Goal: Information Seeking & Learning: Learn about a topic

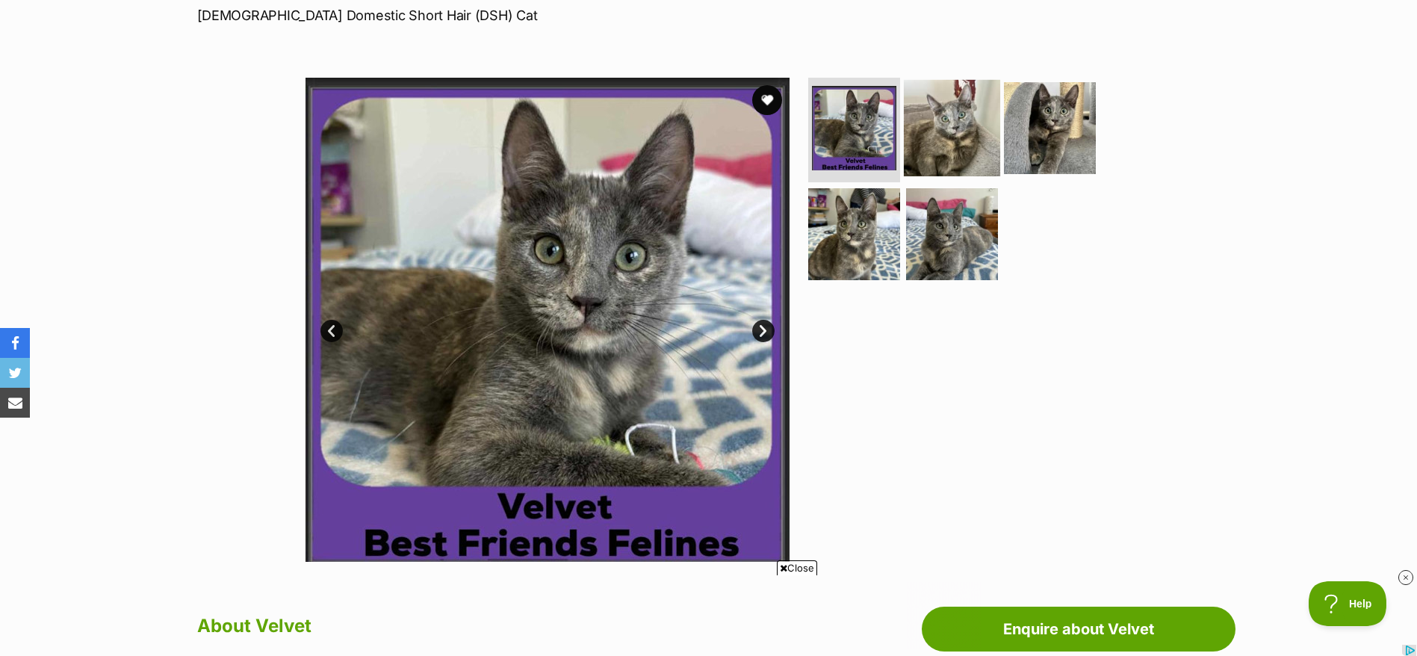
click at [955, 137] on img at bounding box center [952, 128] width 96 height 96
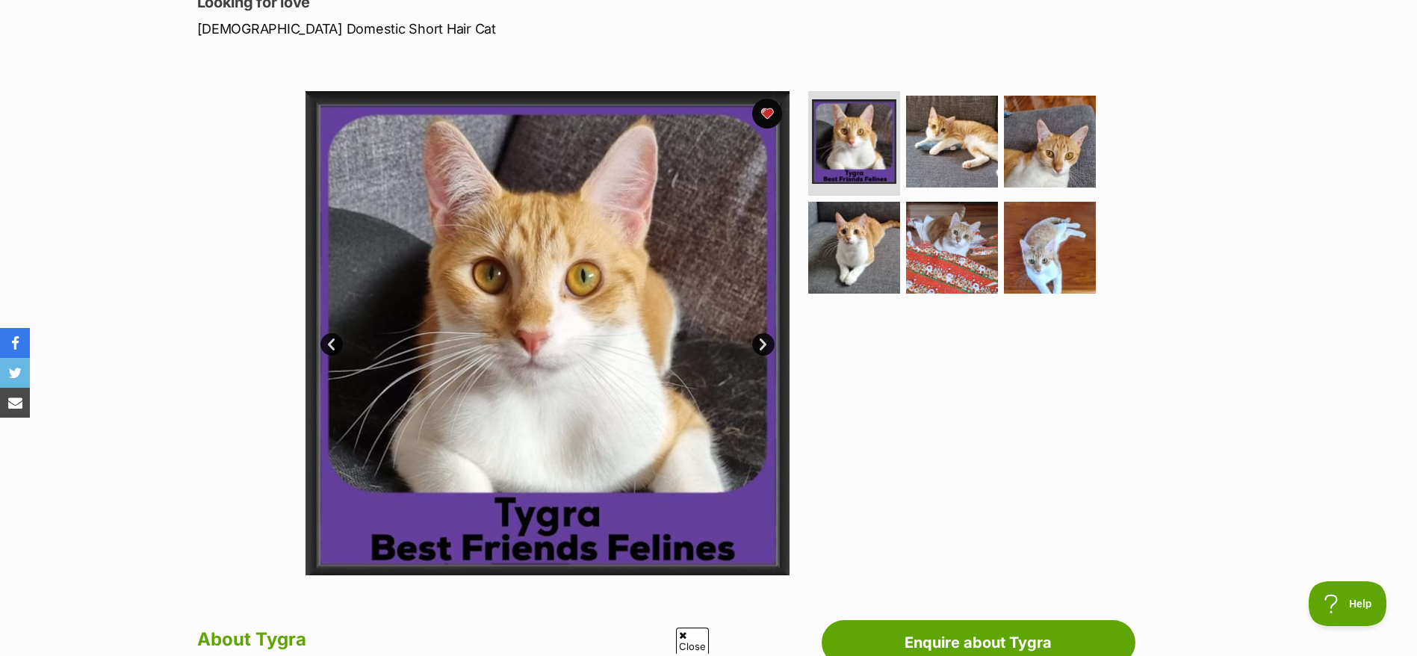
click at [766, 344] on link "Next" at bounding box center [763, 344] width 22 height 22
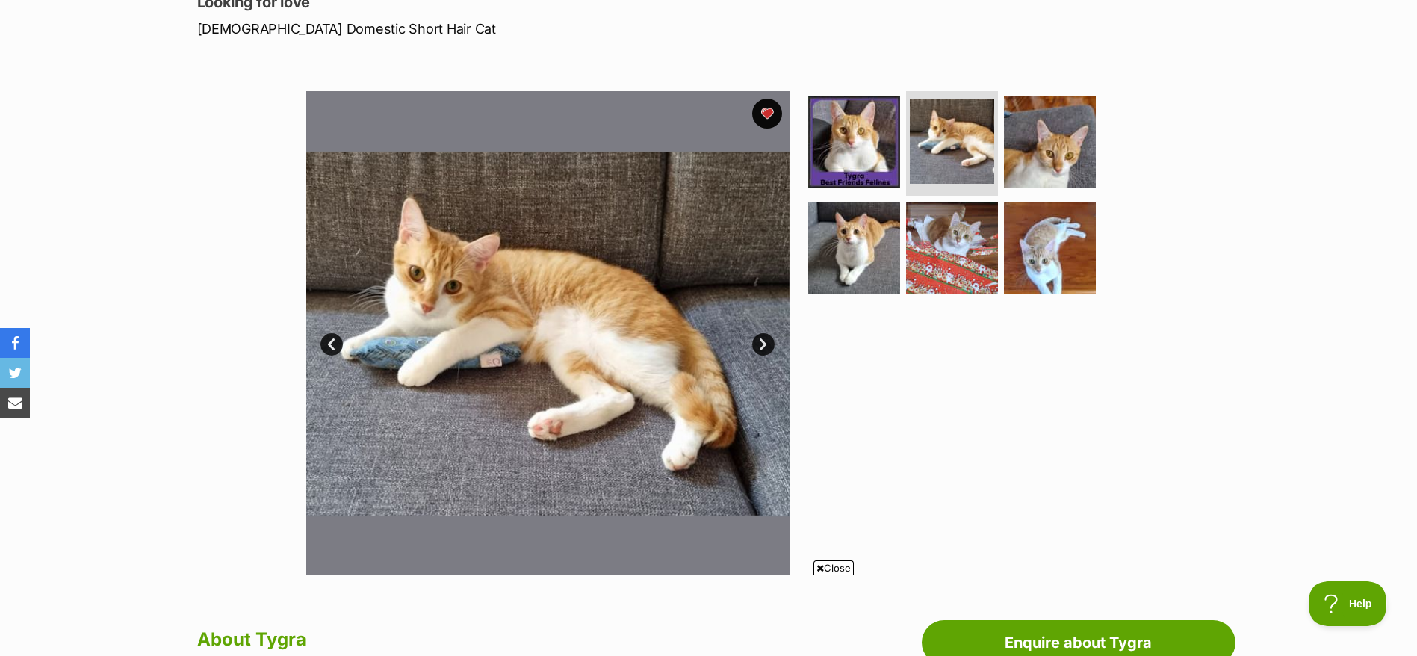
click at [766, 344] on link "Next" at bounding box center [763, 344] width 22 height 22
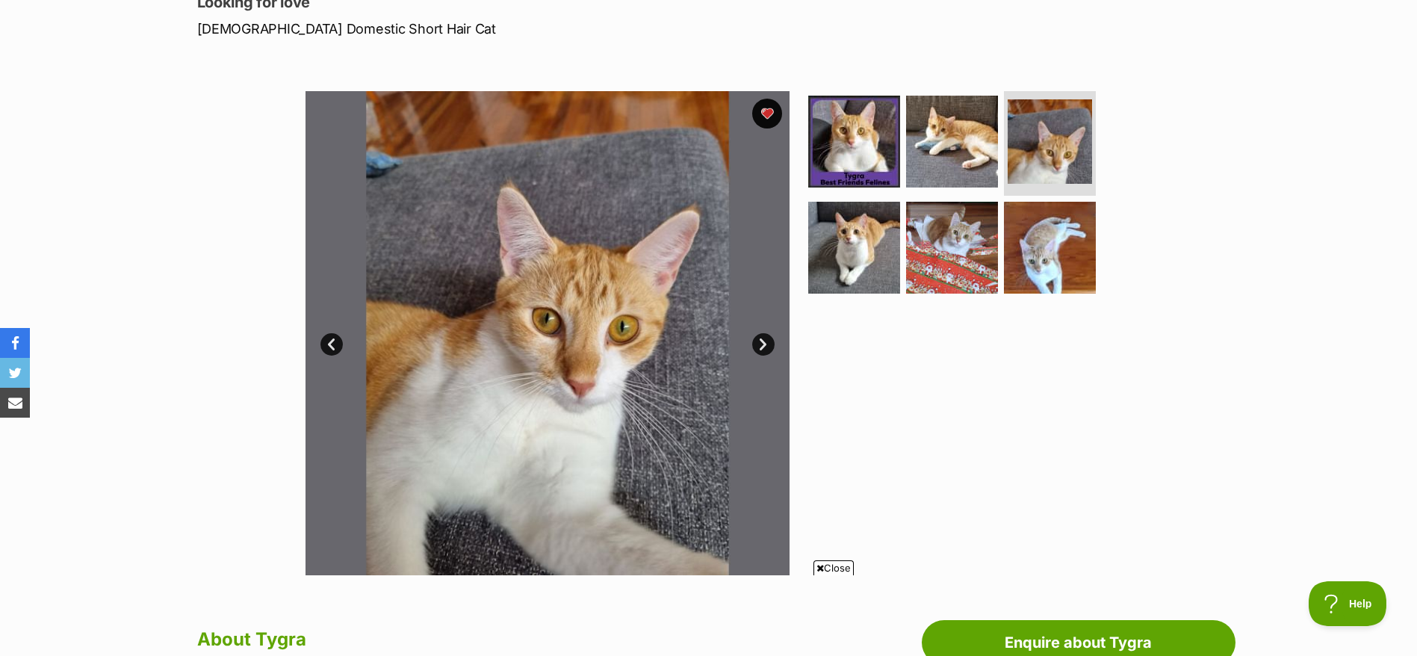
click at [766, 344] on link "Next" at bounding box center [763, 344] width 22 height 22
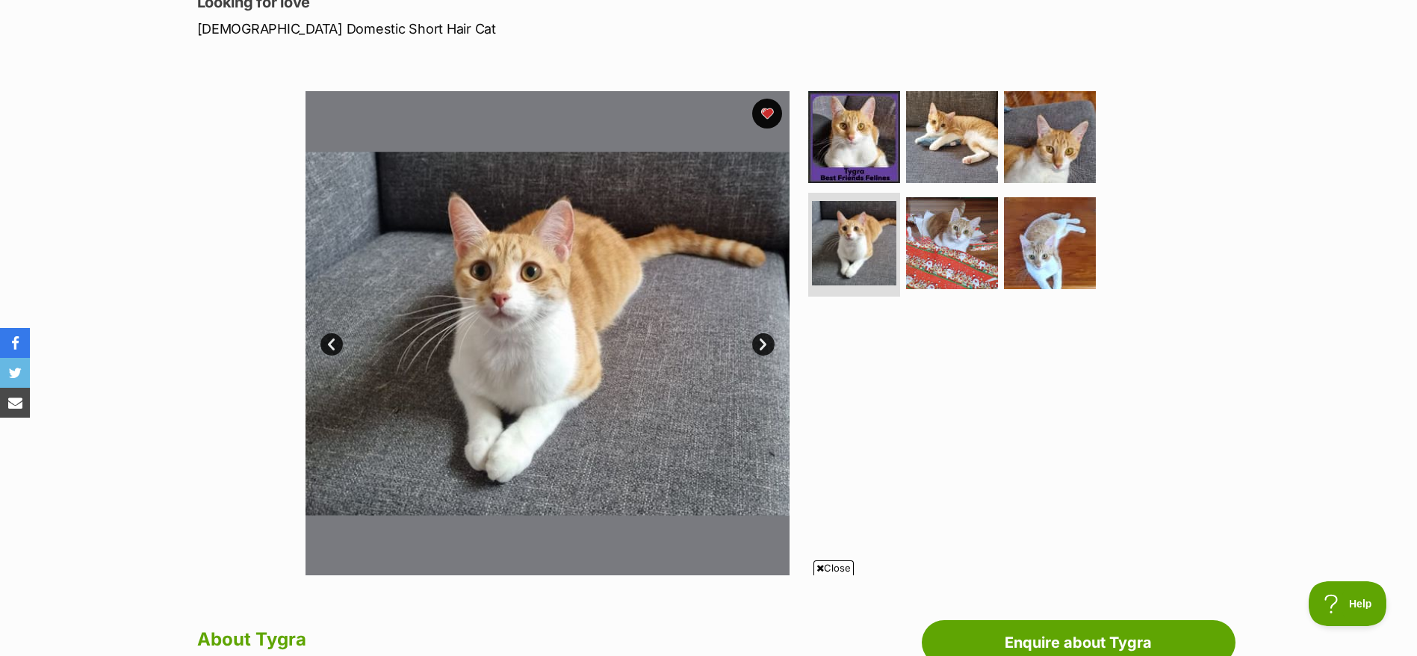
click at [766, 344] on link "Next" at bounding box center [763, 344] width 22 height 22
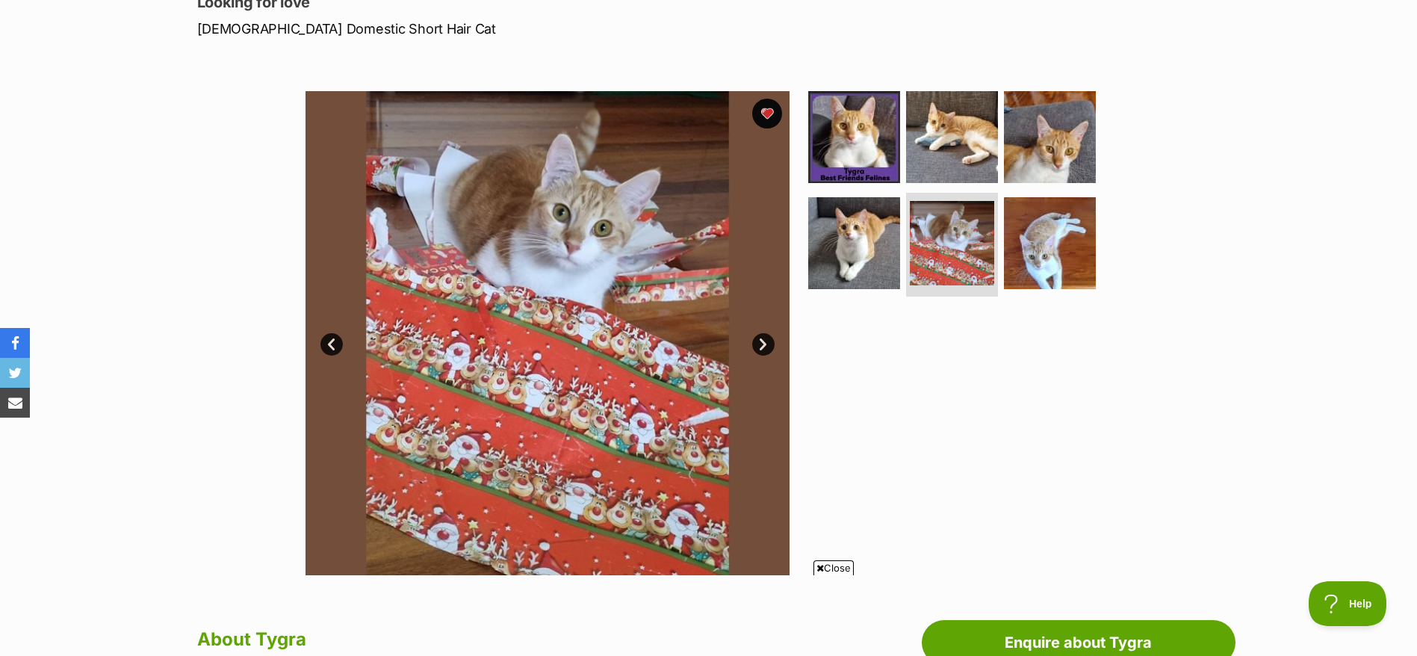
click at [766, 344] on link "Next" at bounding box center [763, 344] width 22 height 22
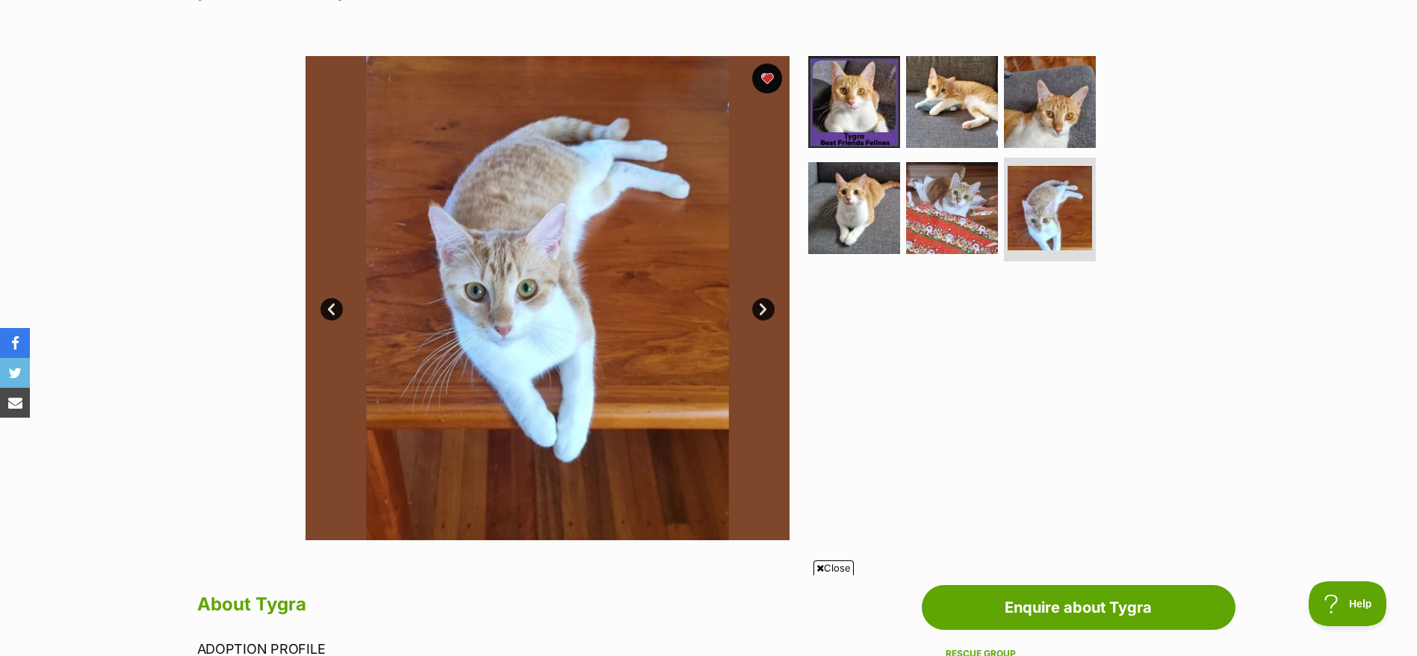
scroll to position [252, 0]
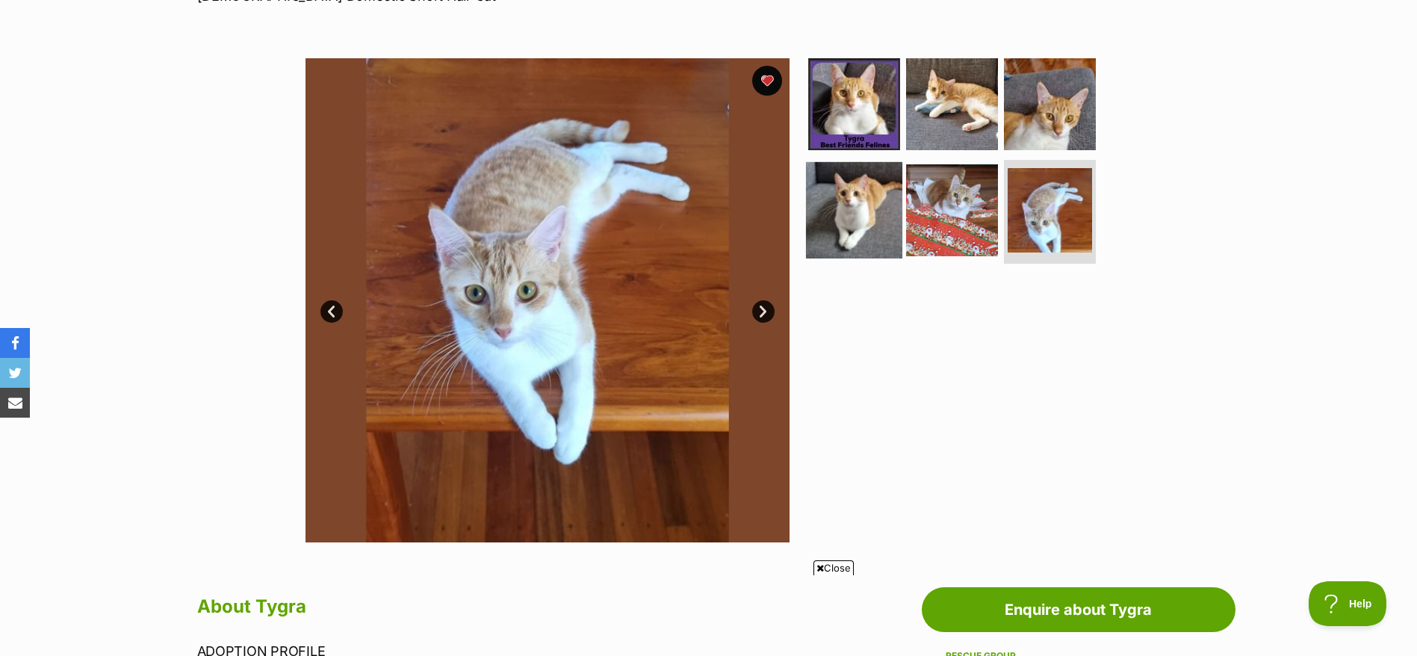
click at [817, 234] on img at bounding box center [854, 209] width 96 height 96
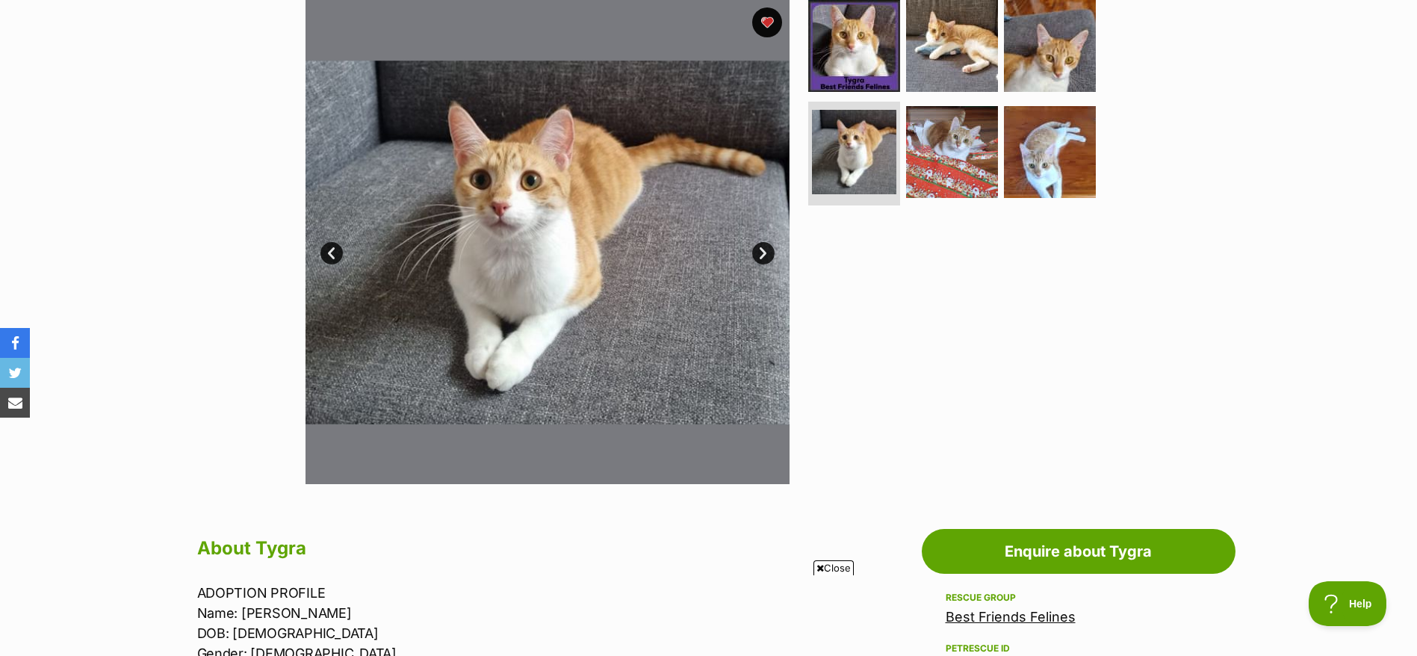
scroll to position [0, 0]
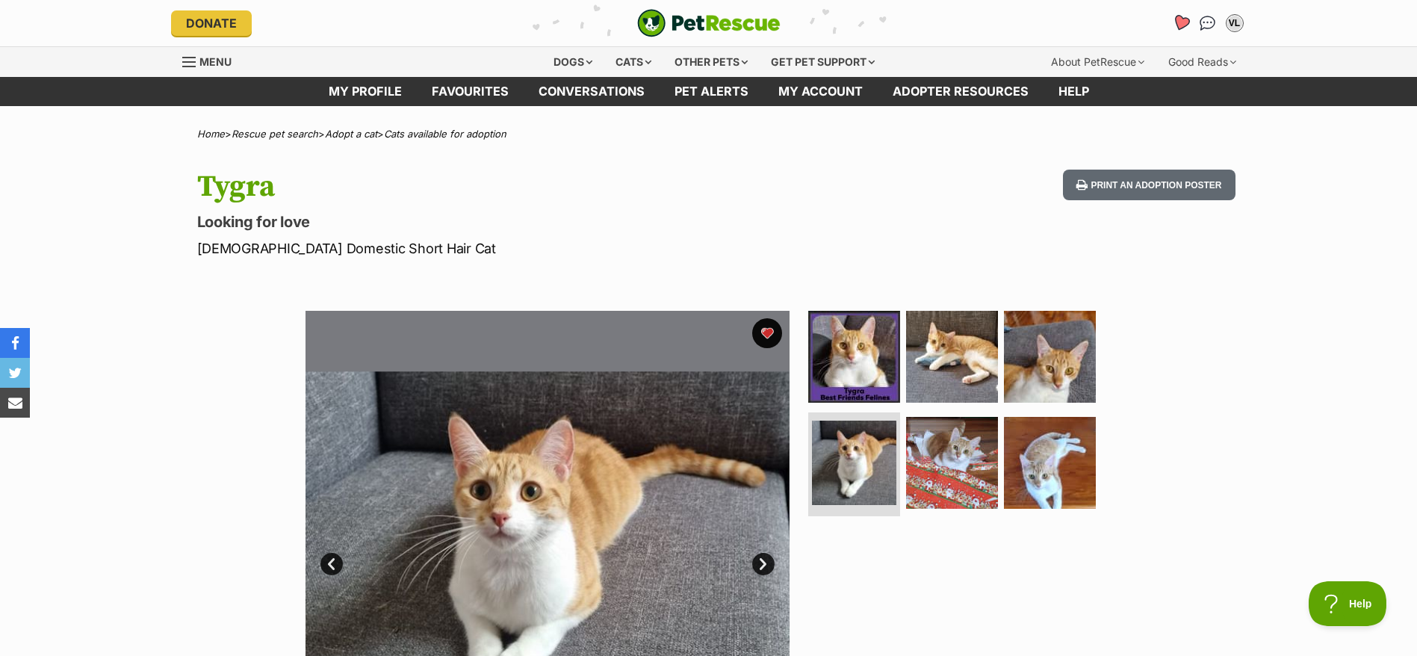
click at [1176, 22] on icon "Favourites" at bounding box center [1180, 22] width 18 height 17
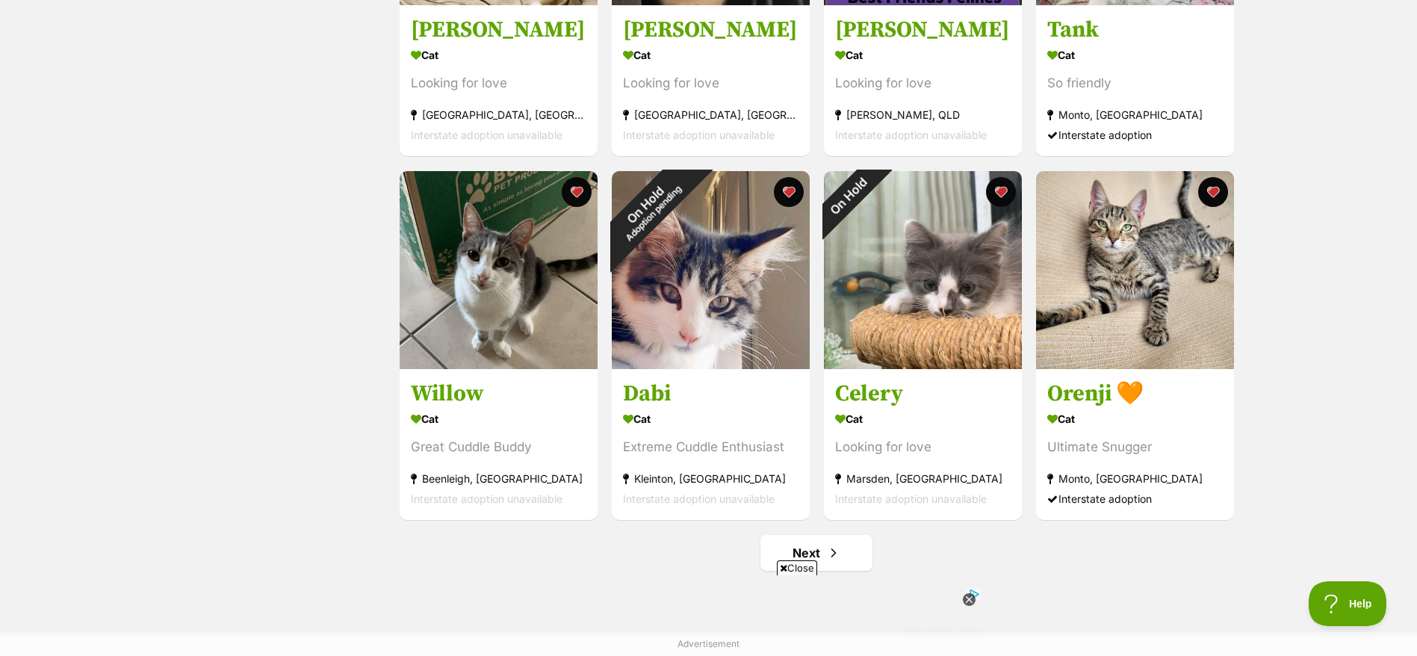
scroll to position [1586, 0]
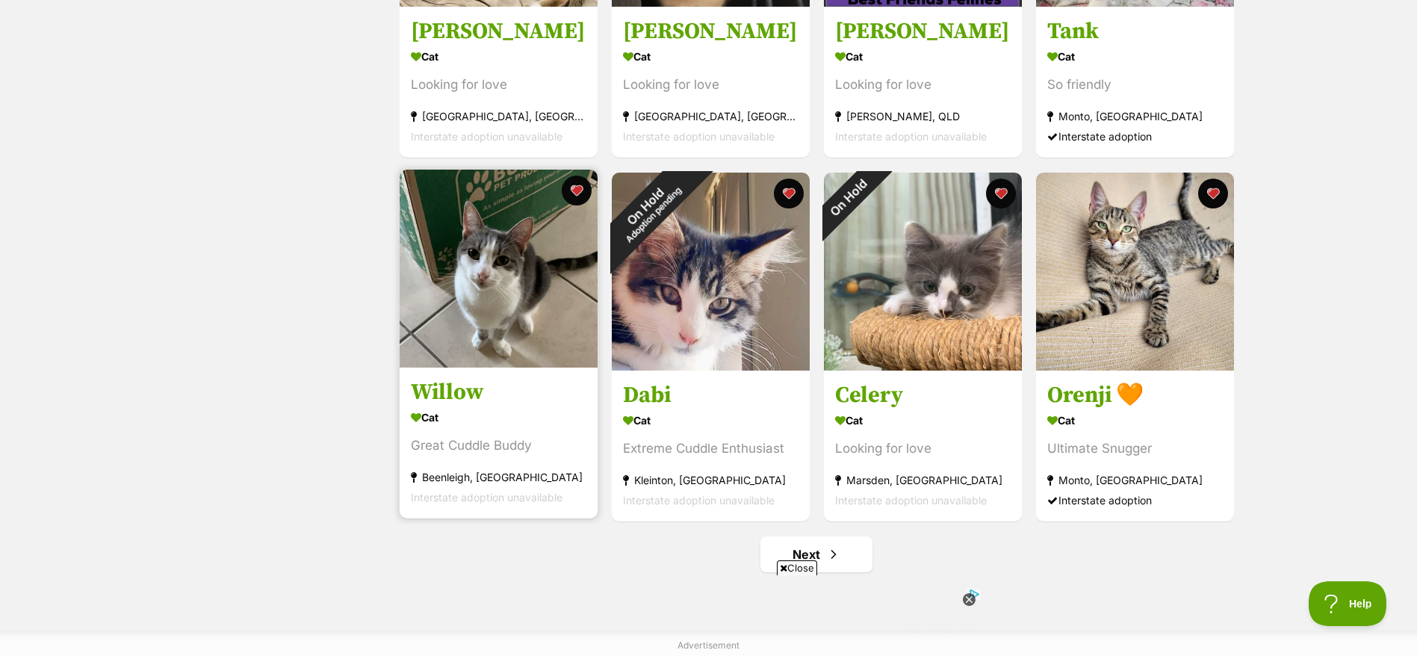
click at [434, 384] on h3 "Willow" at bounding box center [499, 392] width 176 height 28
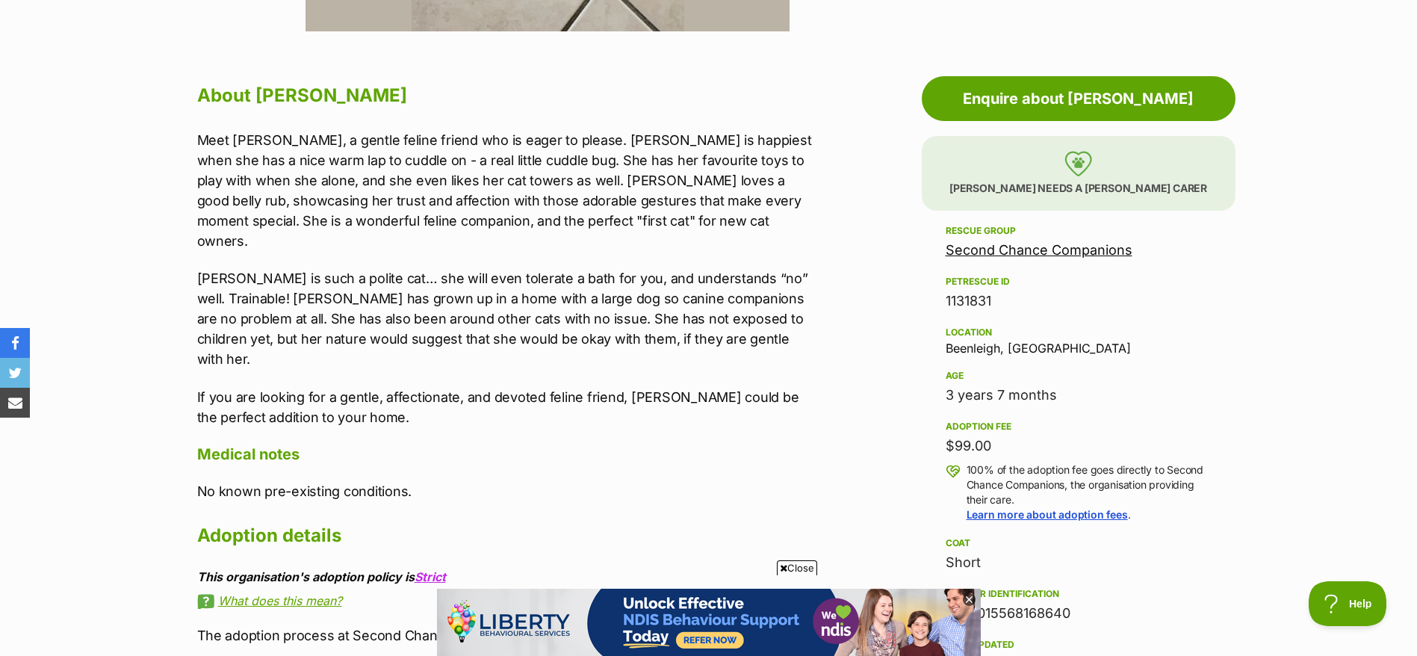
scroll to position [762, 0]
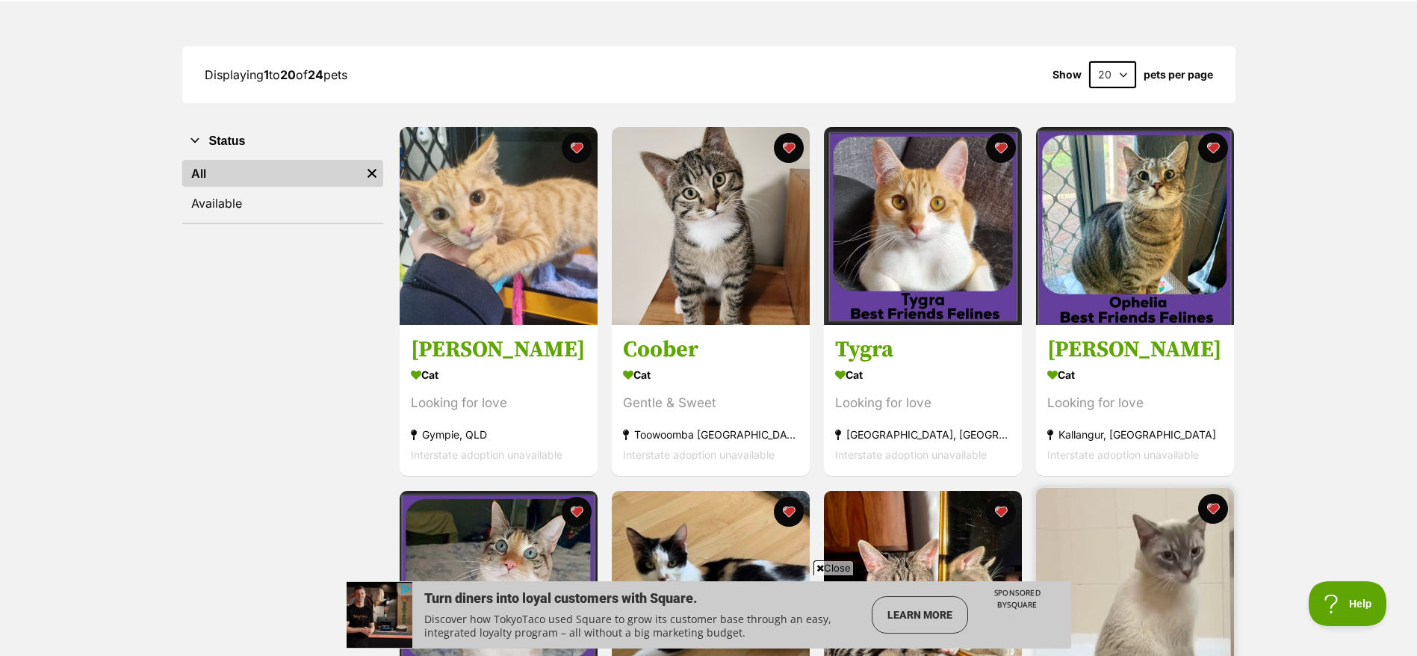
scroll to position [176, 0]
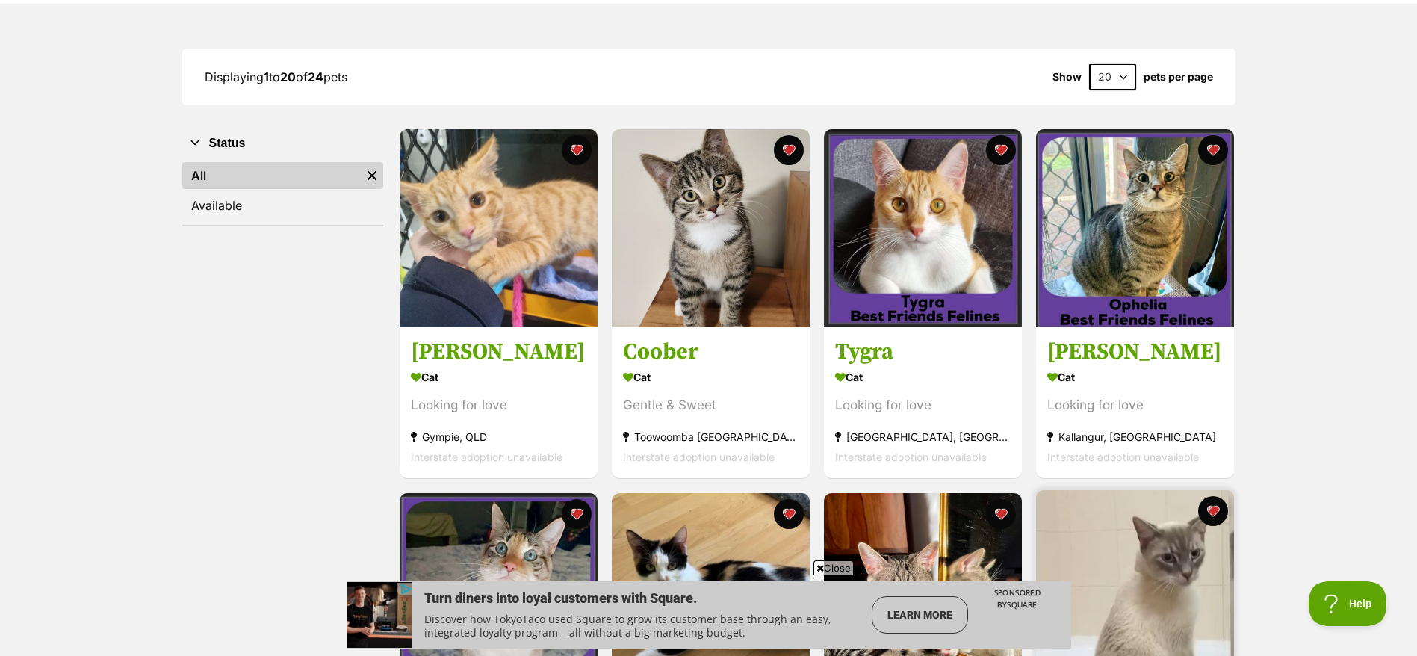
click at [1079, 423] on section "Cat Looking for love [GEOGRAPHIC_DATA], [GEOGRAPHIC_DATA] Interstate adoption u…" at bounding box center [1135, 417] width 176 height 101
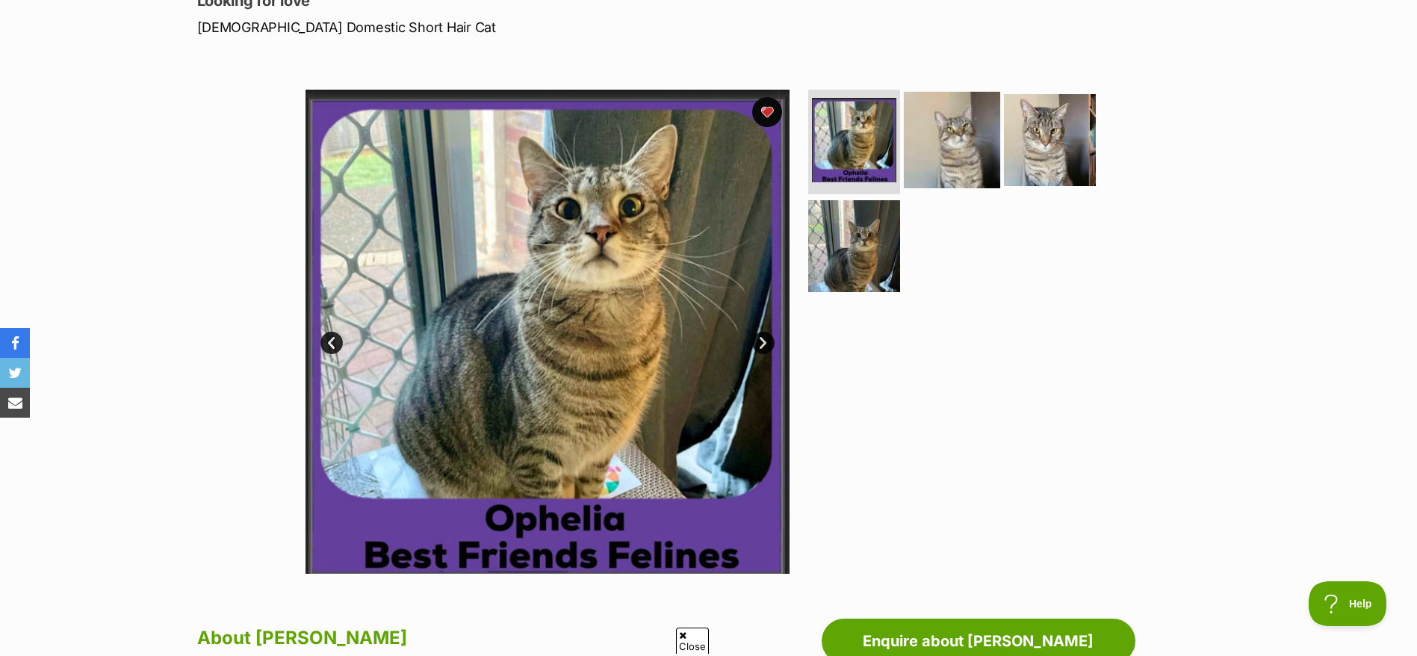
click at [984, 149] on img at bounding box center [952, 140] width 96 height 96
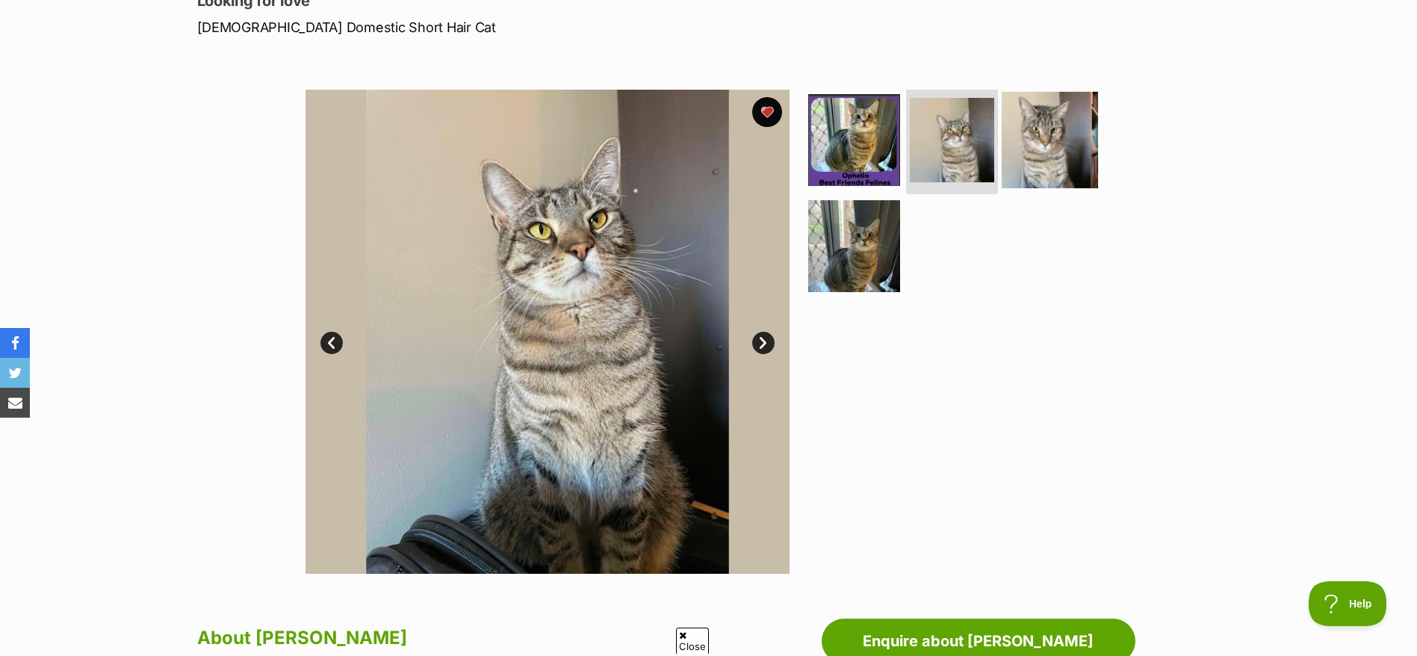
click at [1055, 128] on img at bounding box center [1050, 140] width 96 height 96
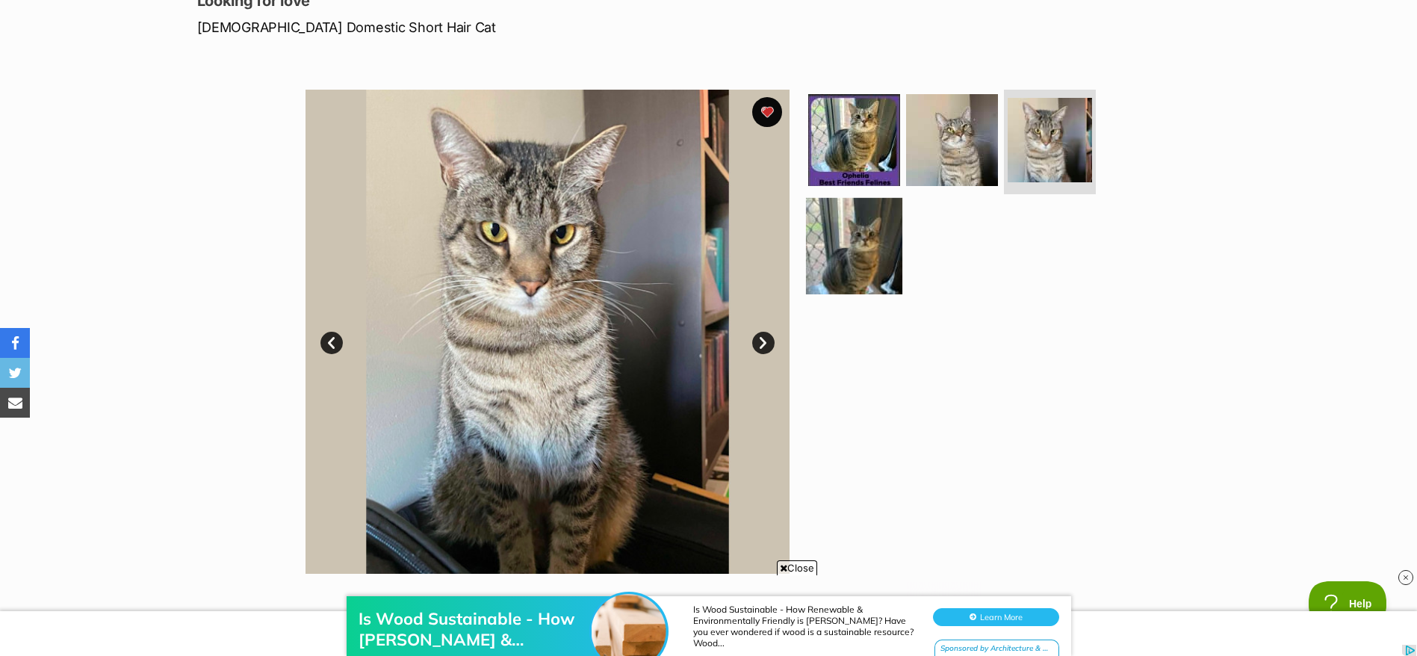
click at [865, 254] on img at bounding box center [854, 245] width 96 height 96
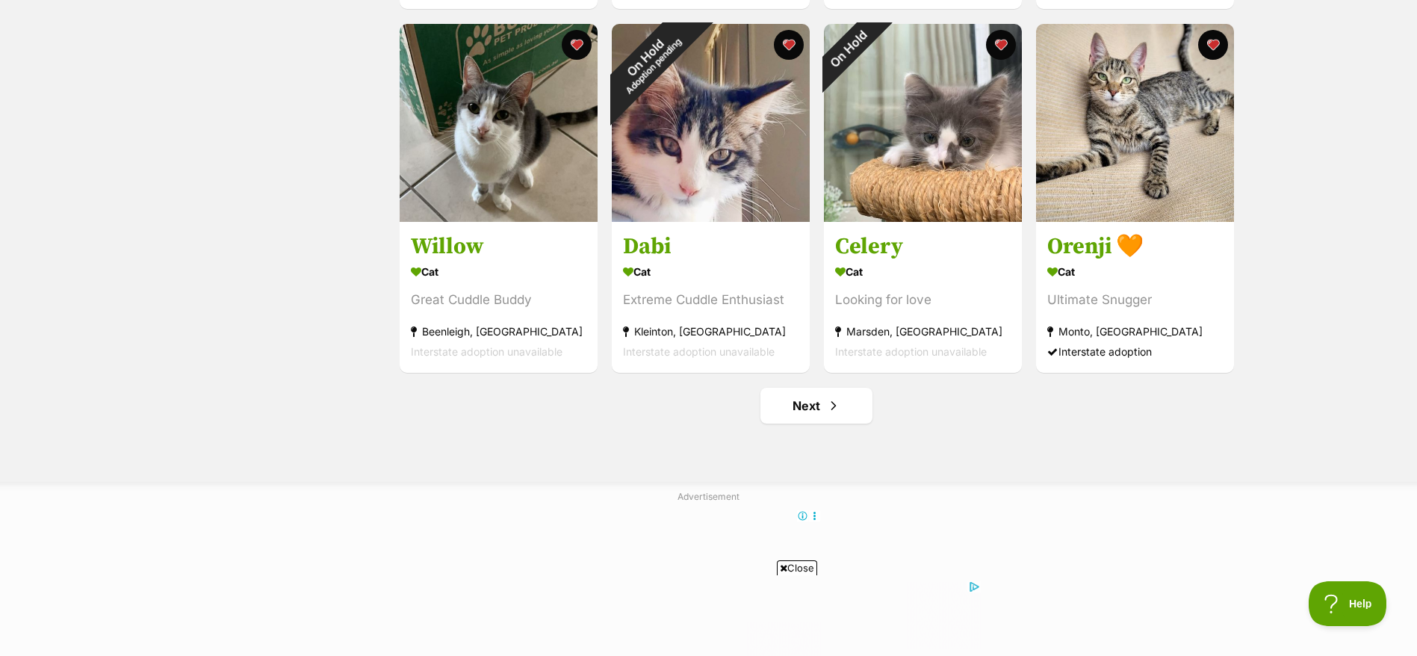
scroll to position [1734, 0]
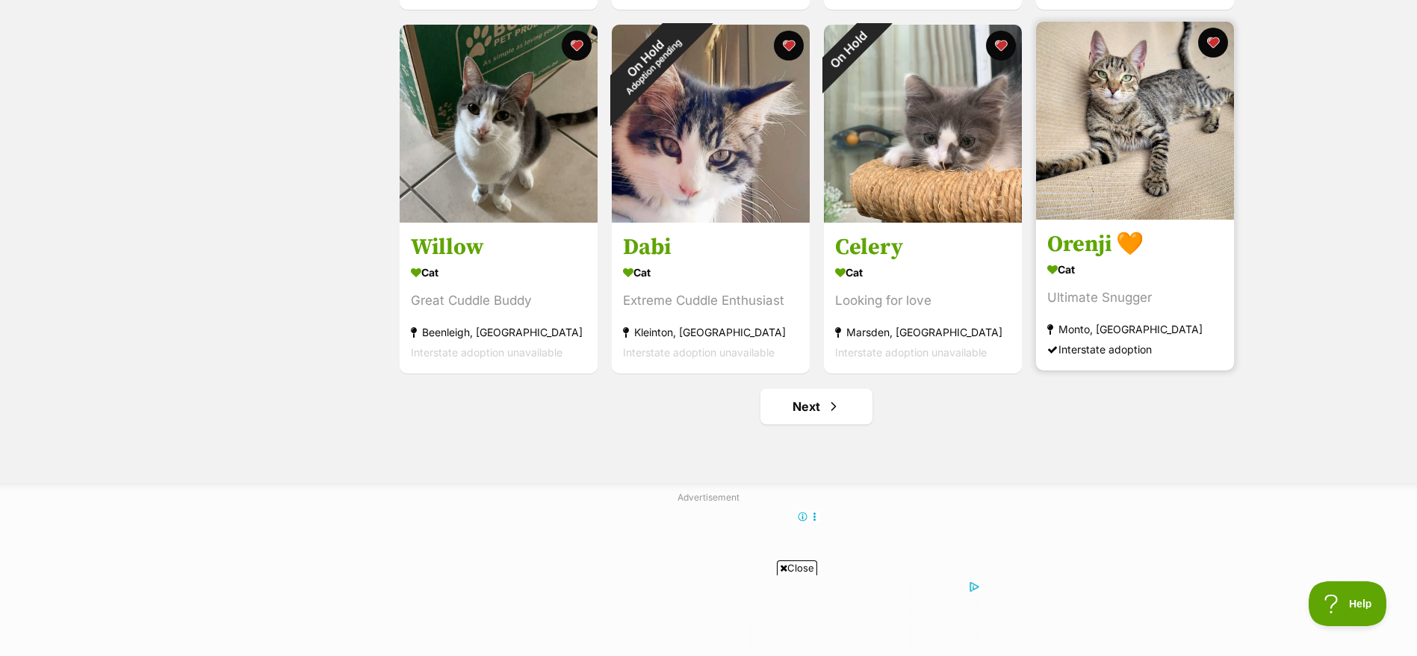
click at [1194, 289] on section "Cat Ultimate Snugger [GEOGRAPHIC_DATA], [GEOGRAPHIC_DATA] Interstate adoption" at bounding box center [1135, 308] width 176 height 101
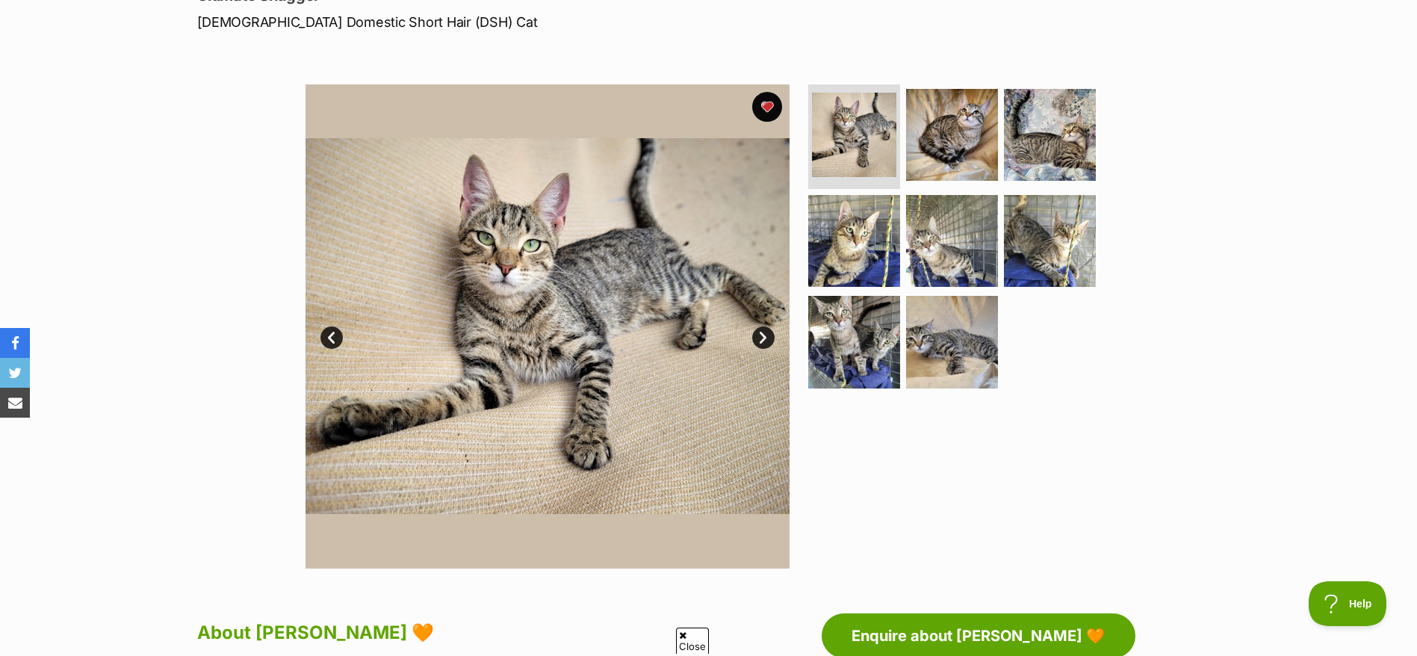
click at [767, 341] on link "Next" at bounding box center [763, 337] width 22 height 22
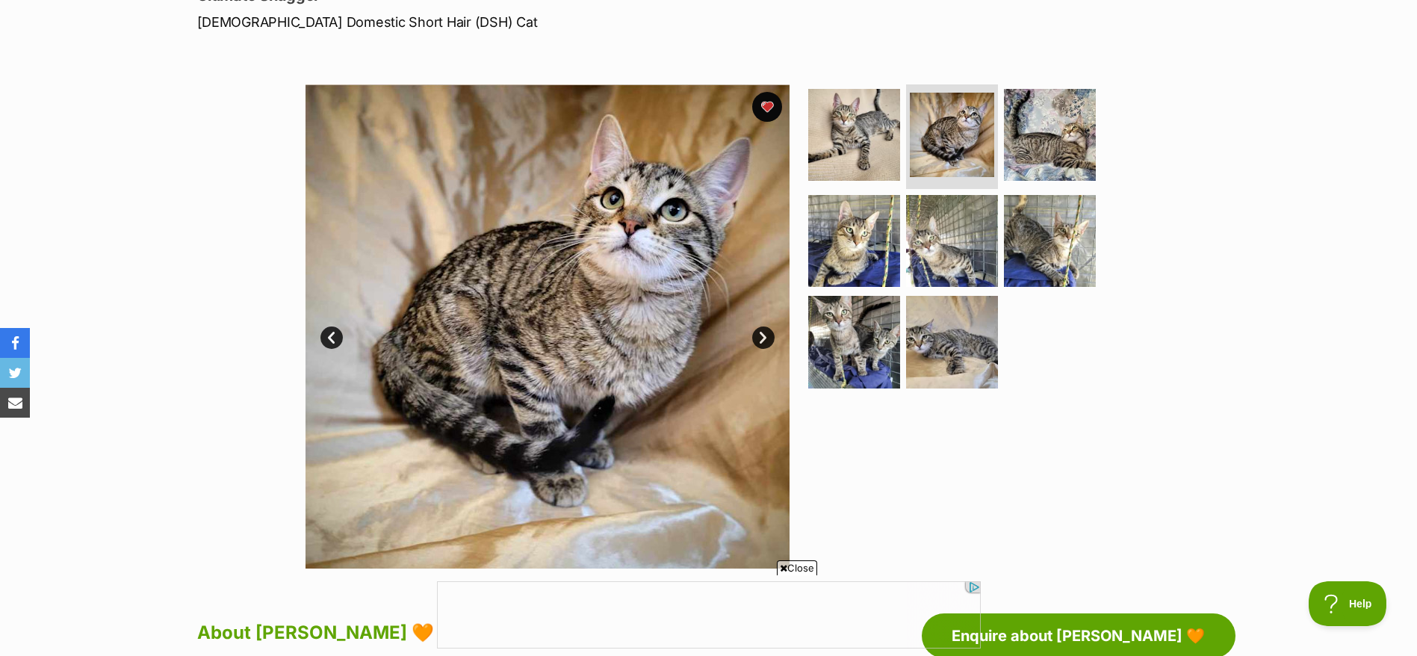
click at [767, 341] on link "Next" at bounding box center [763, 337] width 22 height 22
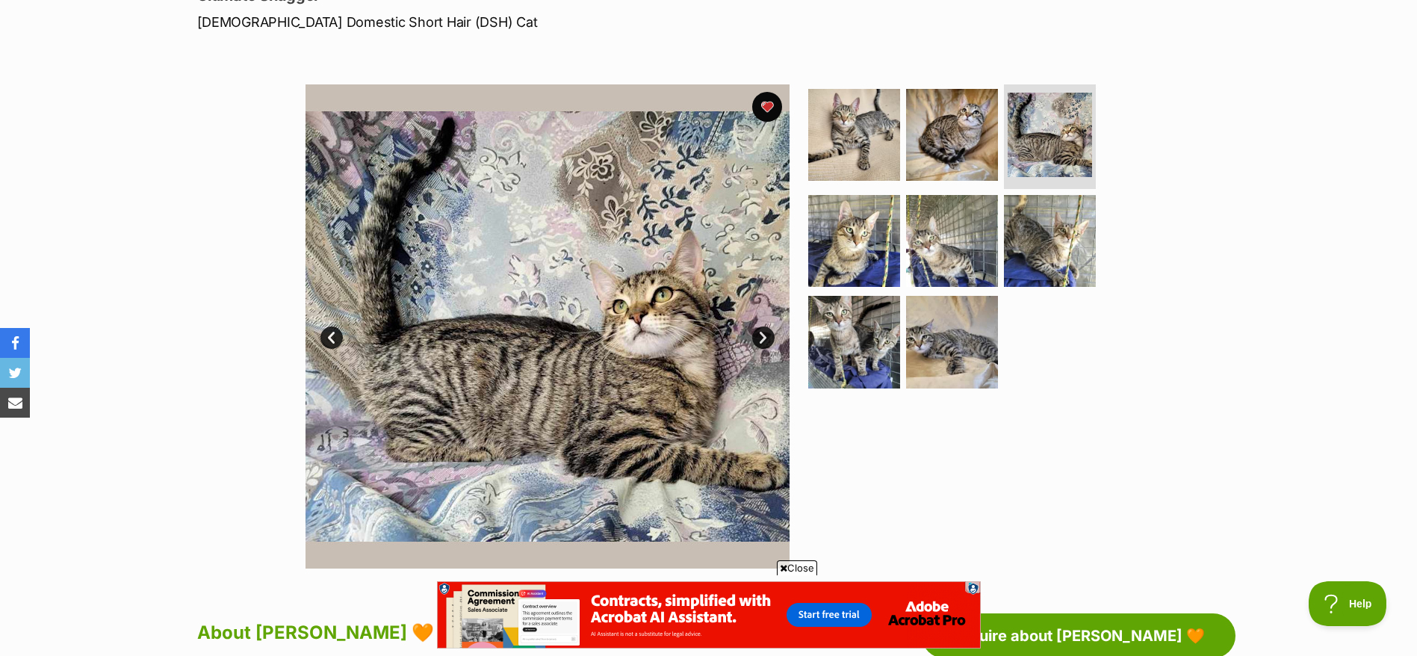
click at [767, 341] on link "Next" at bounding box center [763, 337] width 22 height 22
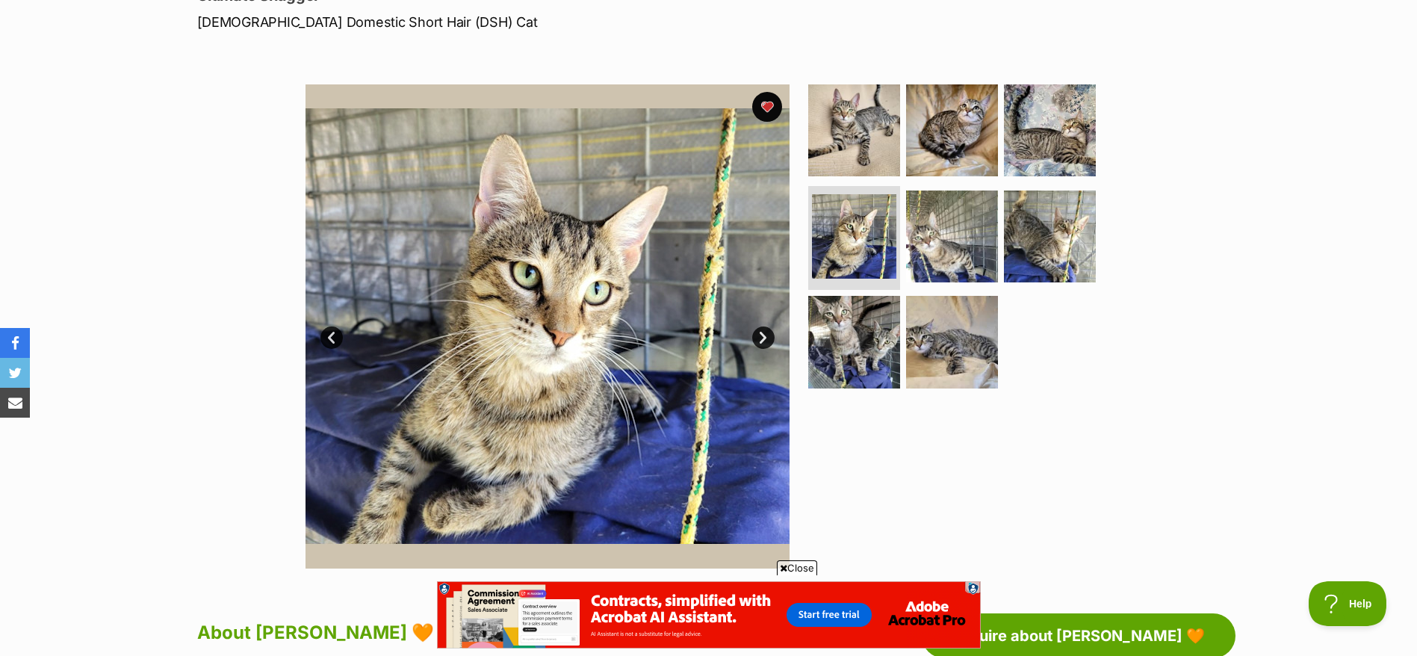
click at [767, 341] on link "Next" at bounding box center [763, 337] width 22 height 22
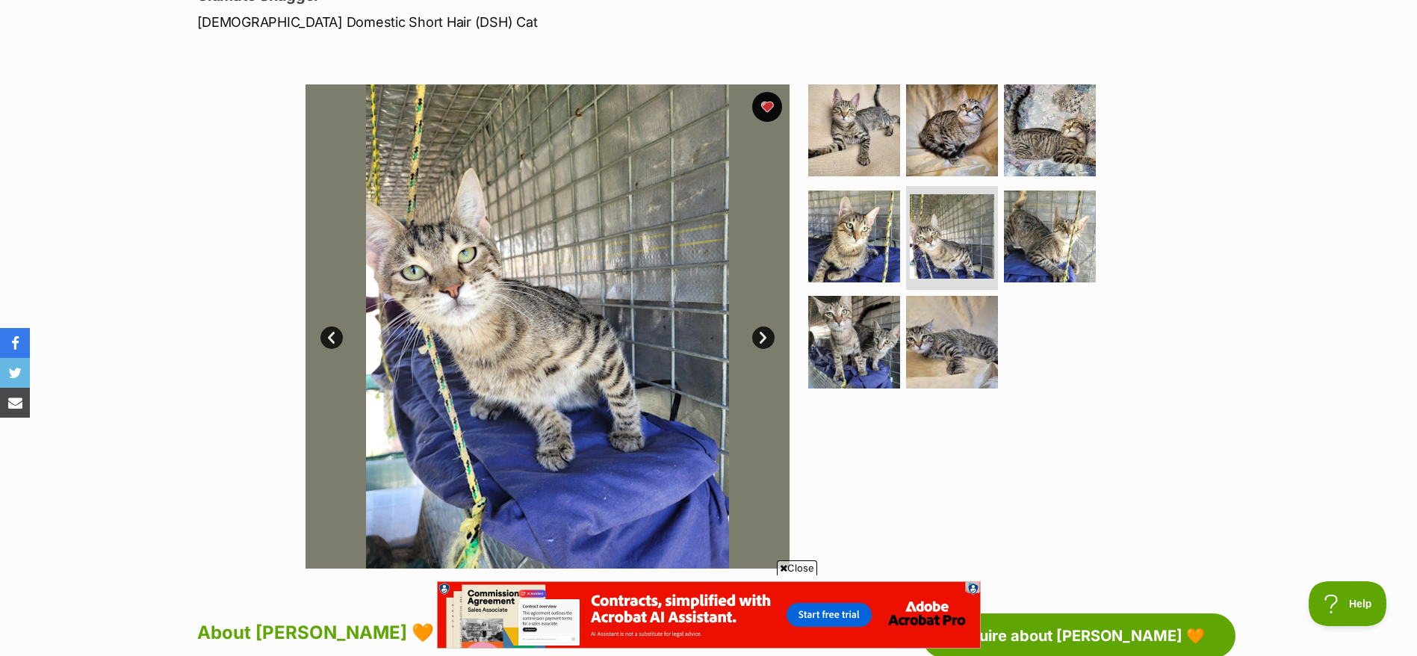
click at [767, 341] on link "Next" at bounding box center [763, 337] width 22 height 22
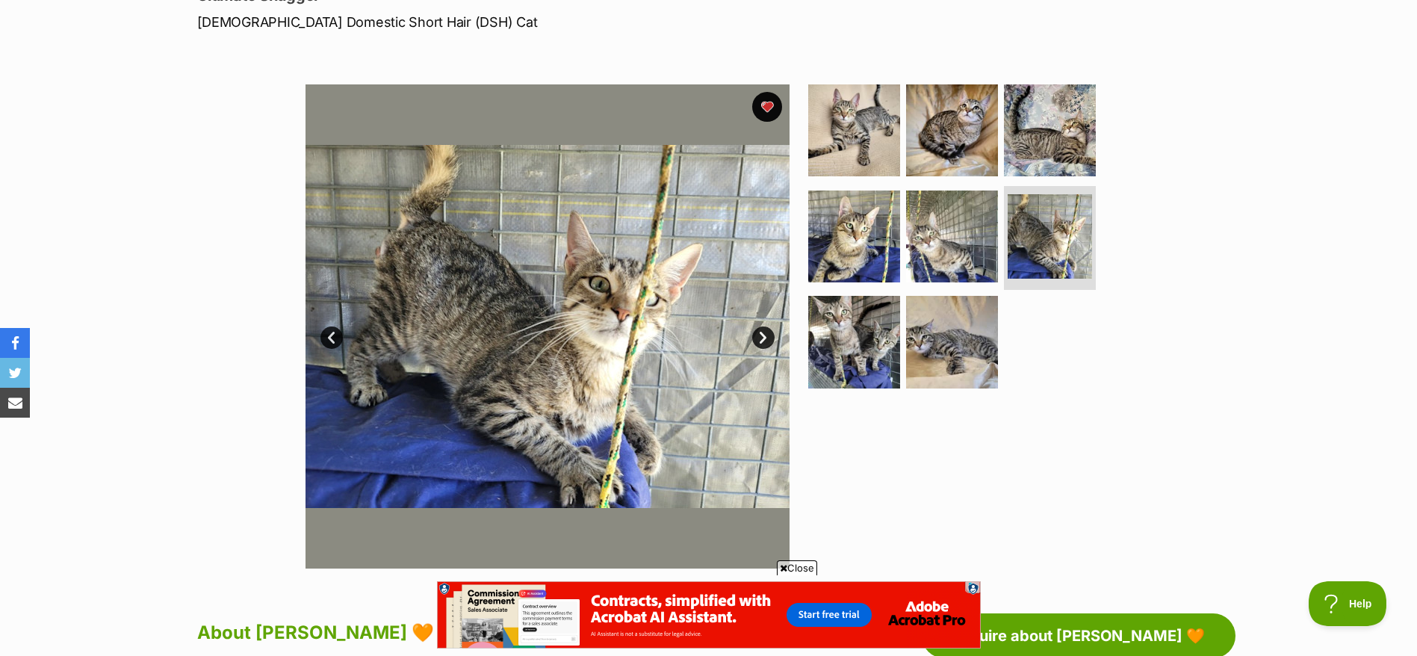
click at [767, 341] on link "Next" at bounding box center [763, 337] width 22 height 22
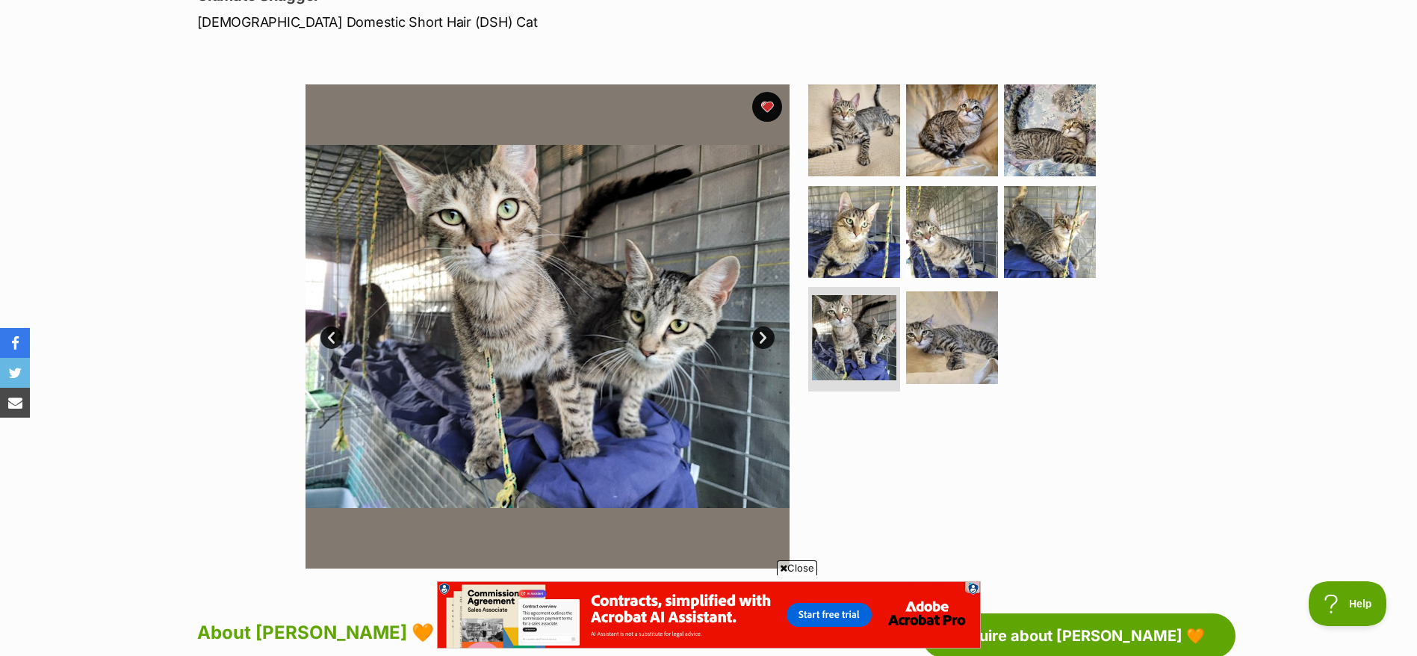
click at [767, 341] on link "Next" at bounding box center [763, 337] width 22 height 22
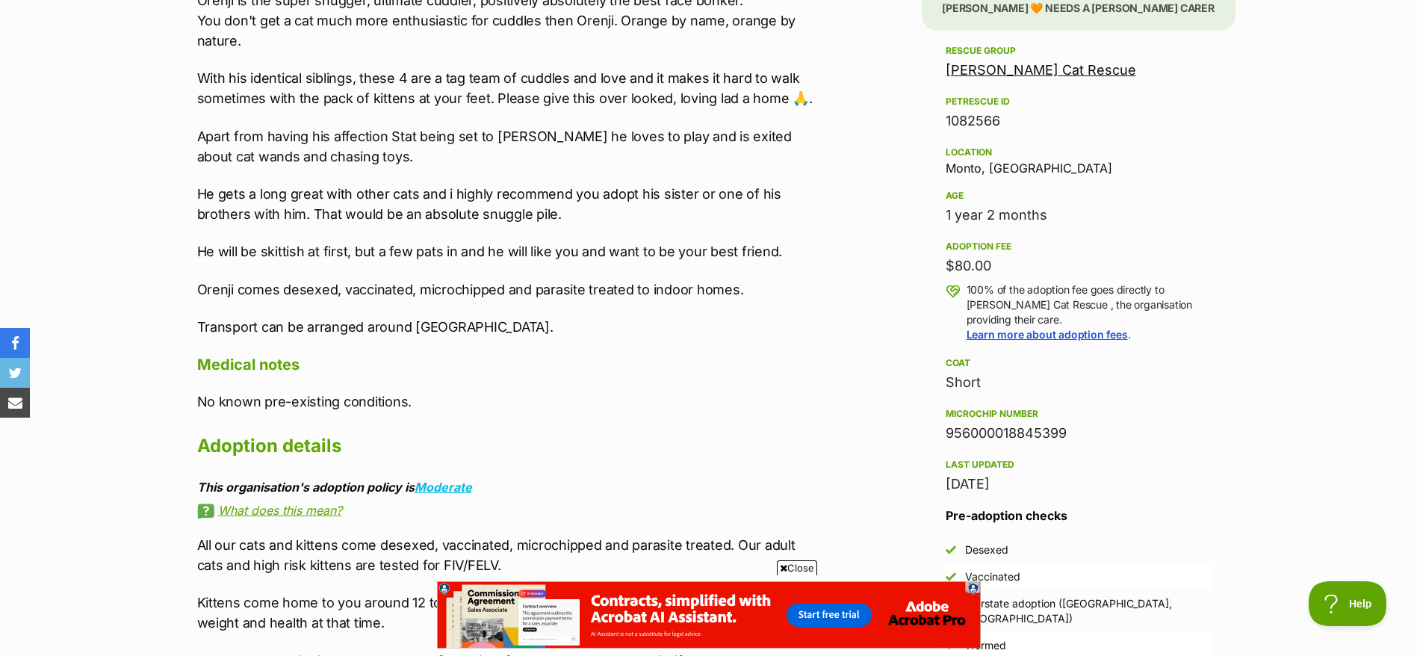
scroll to position [949, 0]
